Goal: Information Seeking & Learning: Learn about a topic

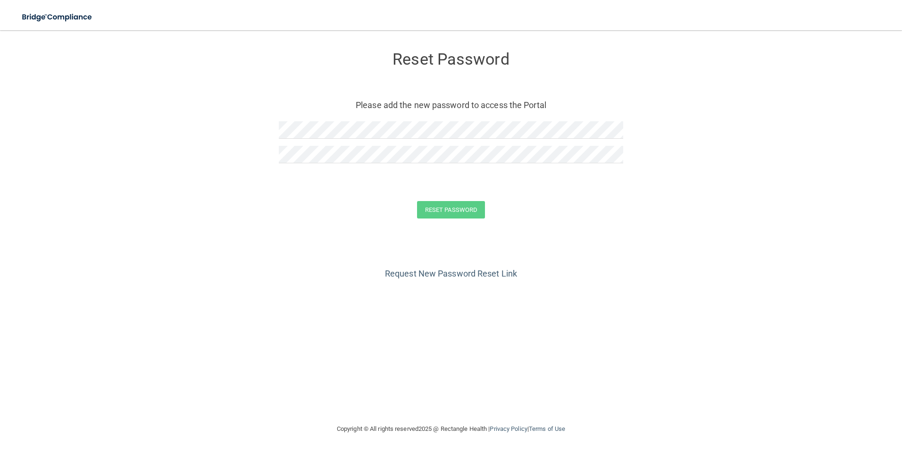
click at [624, 129] on form "Reset Password Please add the new password to access the Portal Reset Password …" at bounding box center [451, 137] width 864 height 194
click at [266, 128] on form "Reset Password Please add the new password to access the Portal Reset Password …" at bounding box center [451, 137] width 864 height 194
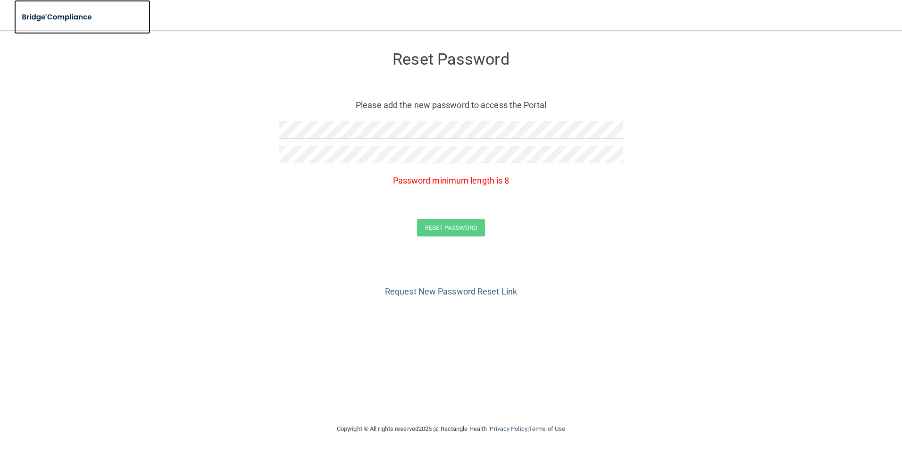
click at [70, 14] on img at bounding box center [57, 17] width 87 height 19
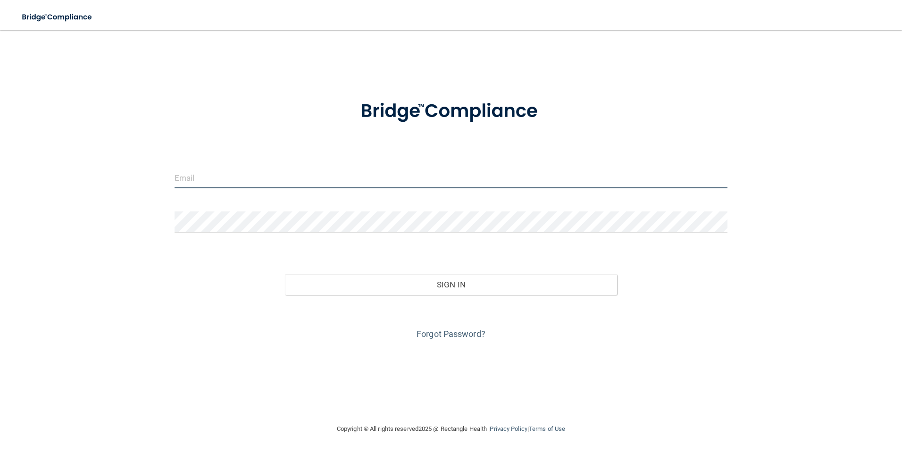
click at [213, 180] on input "email" at bounding box center [450, 177] width 553 height 21
type input "[PERSON_NAME][EMAIL_ADDRESS][PERSON_NAME][DOMAIN_NAME]"
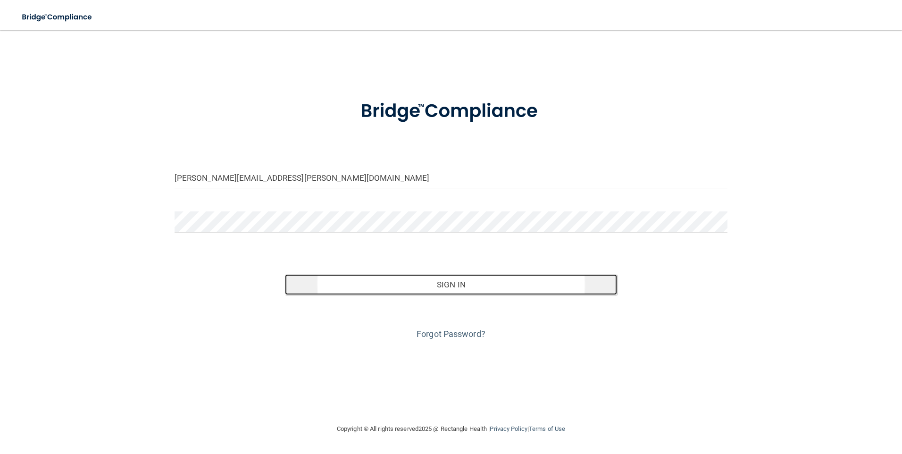
click at [476, 284] on button "Sign In" at bounding box center [451, 284] width 332 height 21
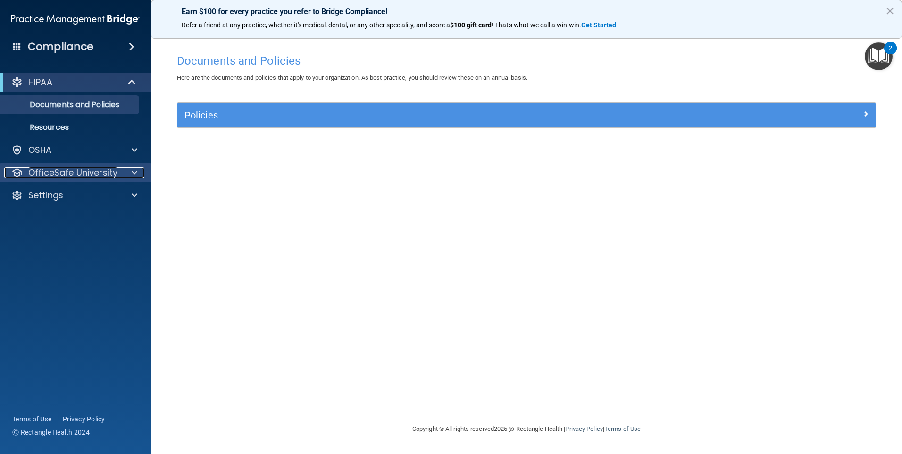
click at [87, 178] on p "OfficeSafe University" at bounding box center [72, 172] width 89 height 11
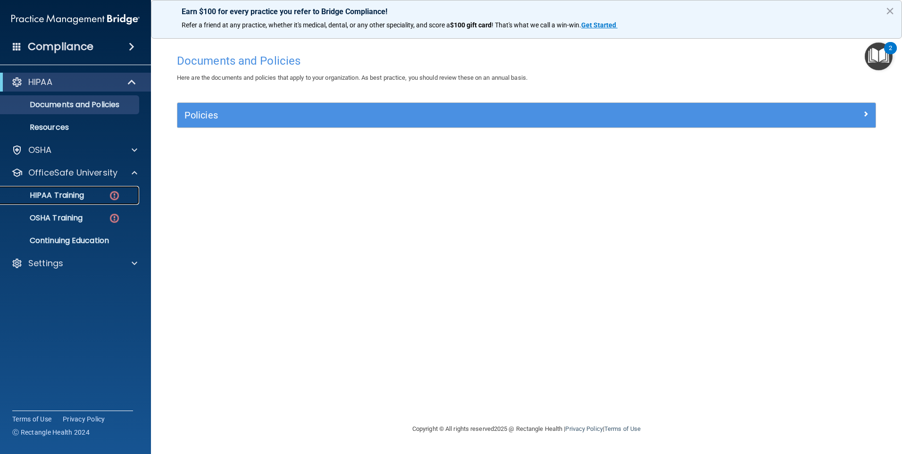
click at [82, 191] on p "HIPAA Training" at bounding box center [45, 195] width 78 height 9
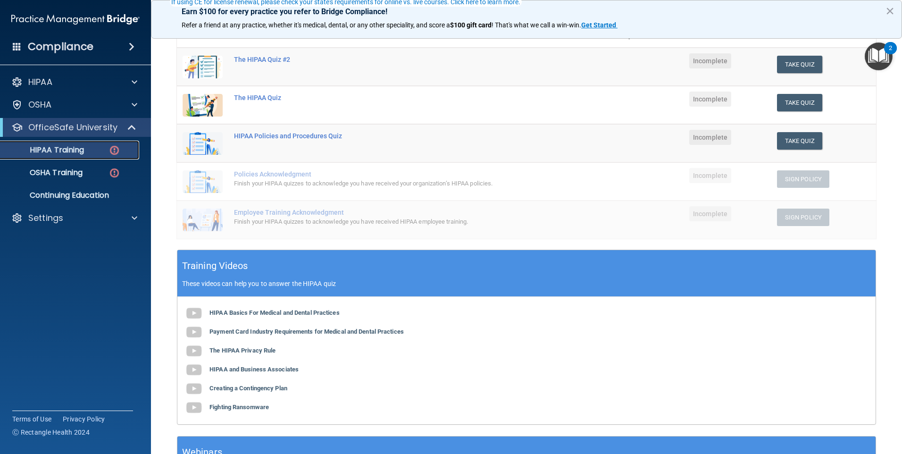
scroll to position [141, 0]
